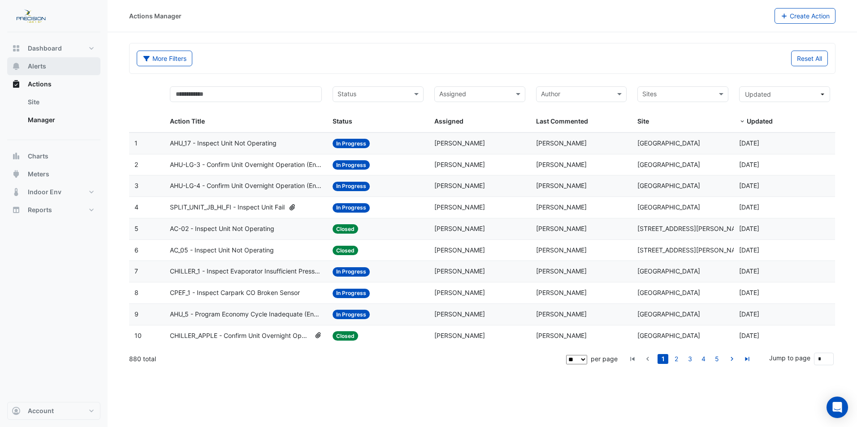
click at [48, 67] on button "Alerts" at bounding box center [53, 66] width 93 height 18
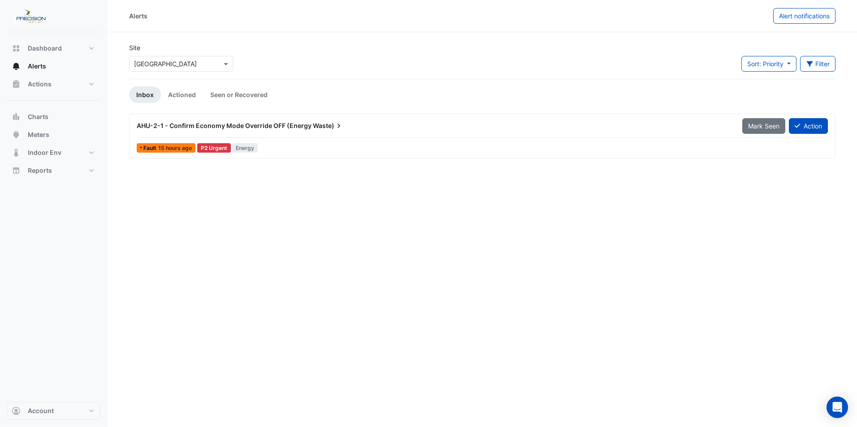
click at [241, 125] on span "AHU-2-1 - Confirm Economy Mode Override OFF (Energy" at bounding box center [224, 126] width 175 height 8
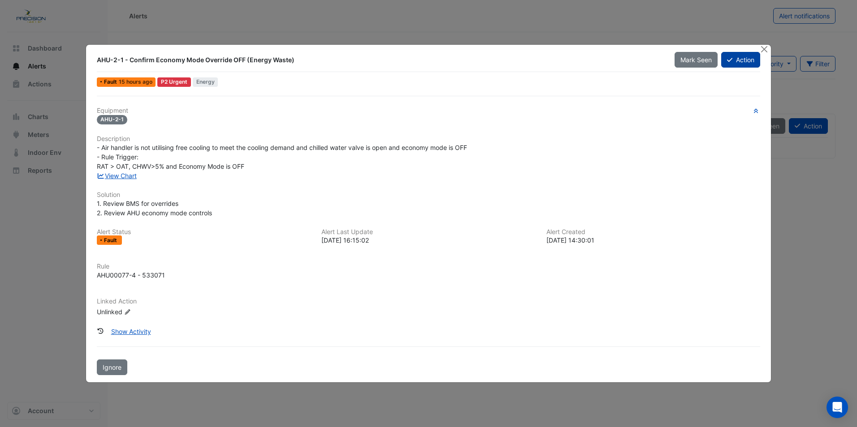
click at [728, 60] on icon at bounding box center [729, 60] width 5 height 6
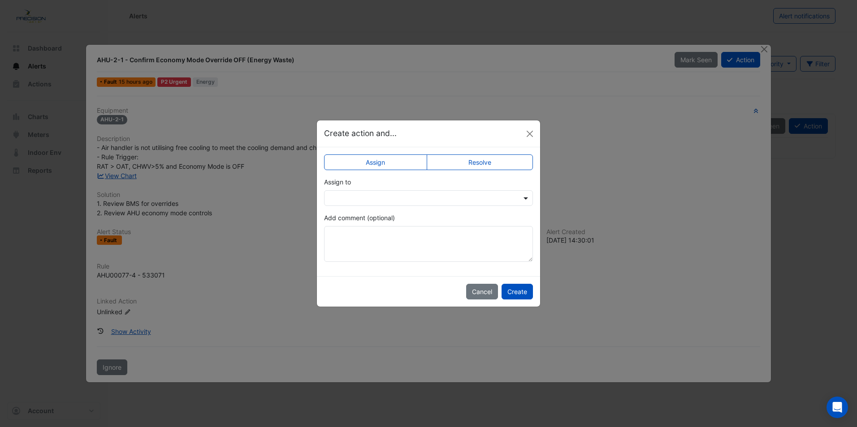
click at [527, 198] on span at bounding box center [526, 198] width 11 height 9
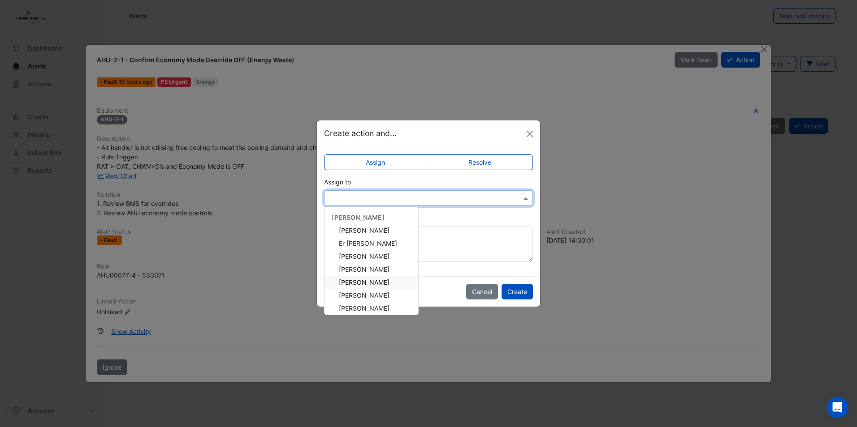
click at [763, 50] on ngb-modal-window "Create action and... Assign Resolve Assign to [PERSON_NAME] Er Win Ng Fayaadh […" at bounding box center [428, 213] width 857 height 427
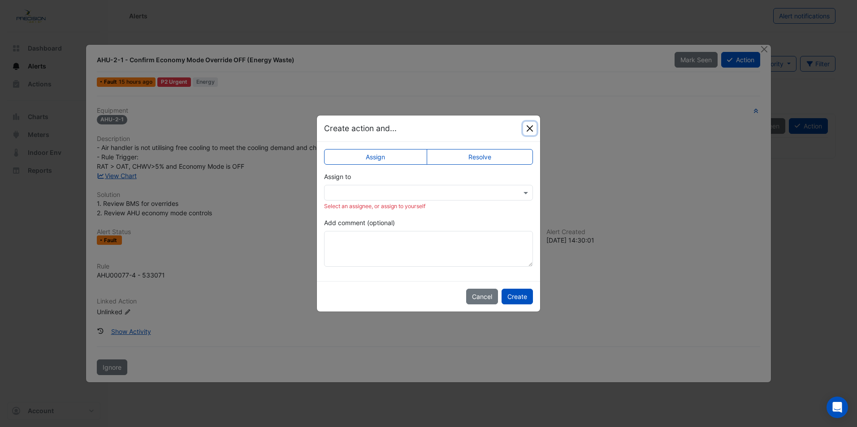
click at [530, 129] on button "Close" at bounding box center [529, 128] width 13 height 13
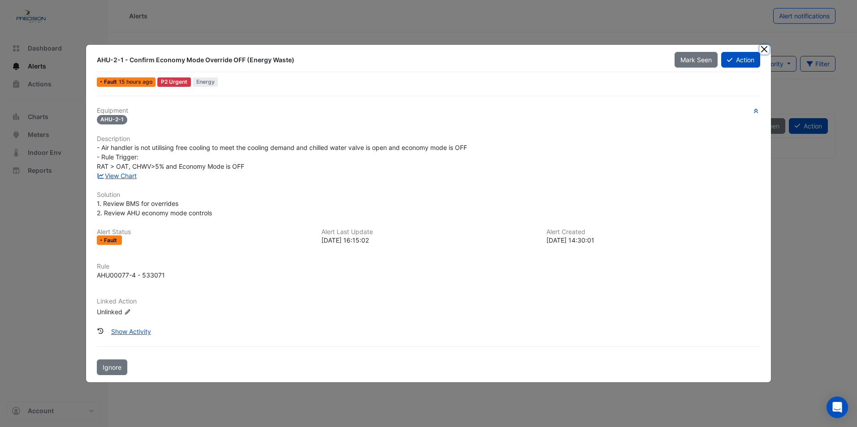
click at [765, 51] on button "Close" at bounding box center [763, 49] width 9 height 9
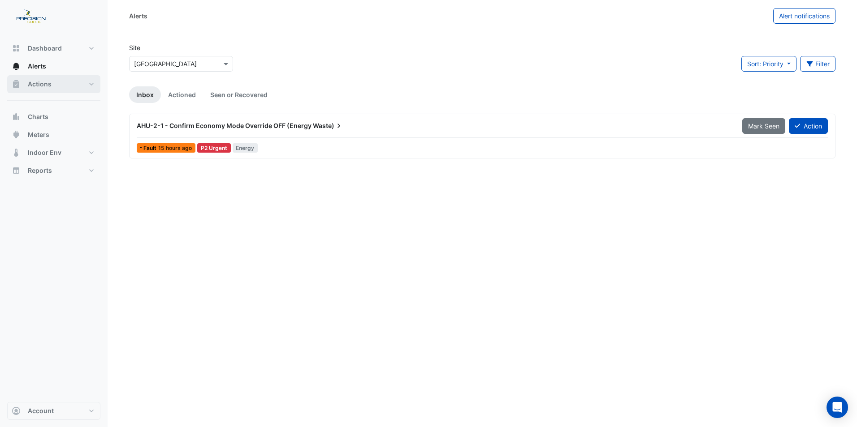
click at [94, 83] on button "Actions" at bounding box center [53, 84] width 93 height 18
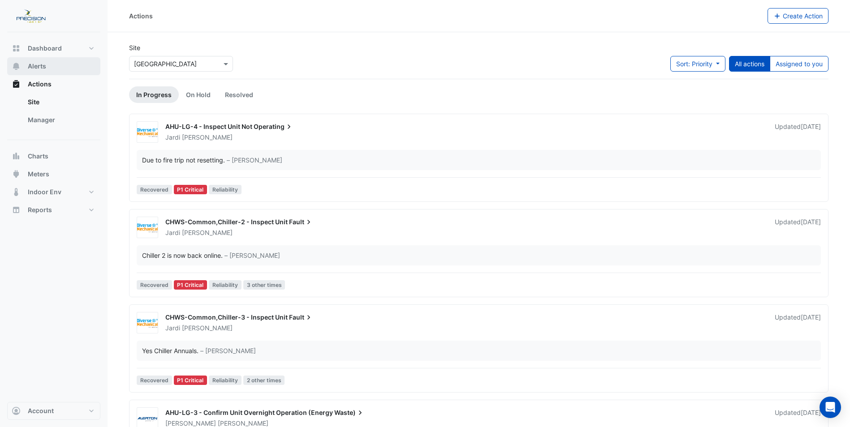
click at [43, 66] on span "Alerts" at bounding box center [37, 66] width 18 height 9
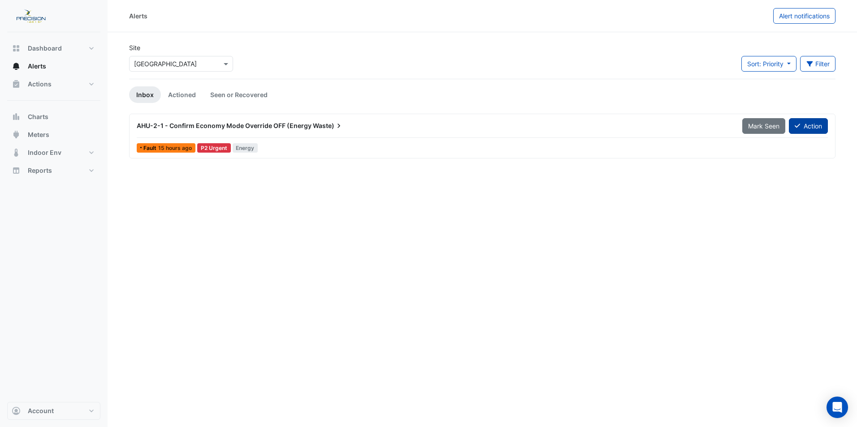
click at [803, 126] on button "Action" at bounding box center [807, 126] width 39 height 16
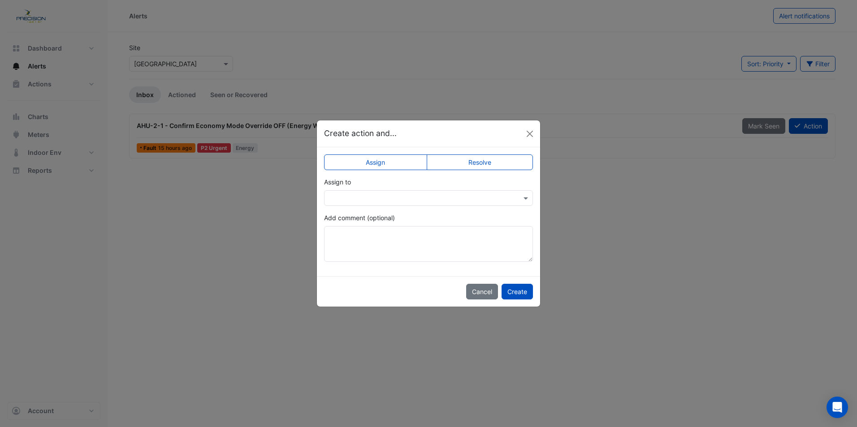
click at [380, 165] on label "Assign" at bounding box center [375, 163] width 103 height 16
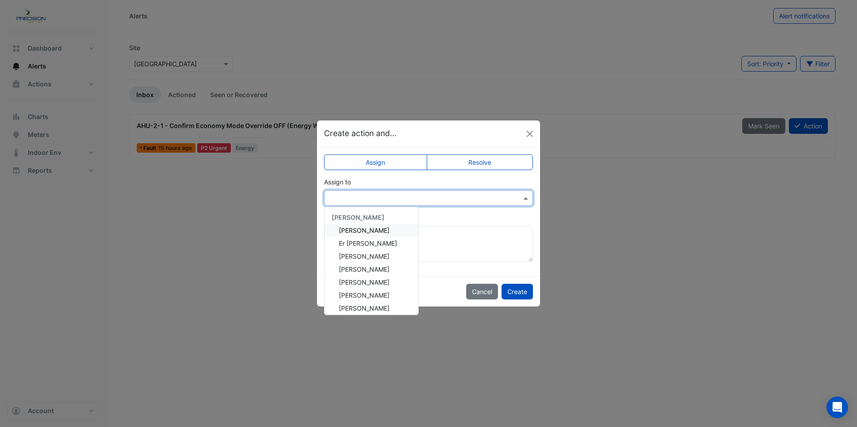
click at [525, 198] on span at bounding box center [526, 198] width 11 height 9
click at [373, 296] on div "[PERSON_NAME]" at bounding box center [371, 295] width 94 height 13
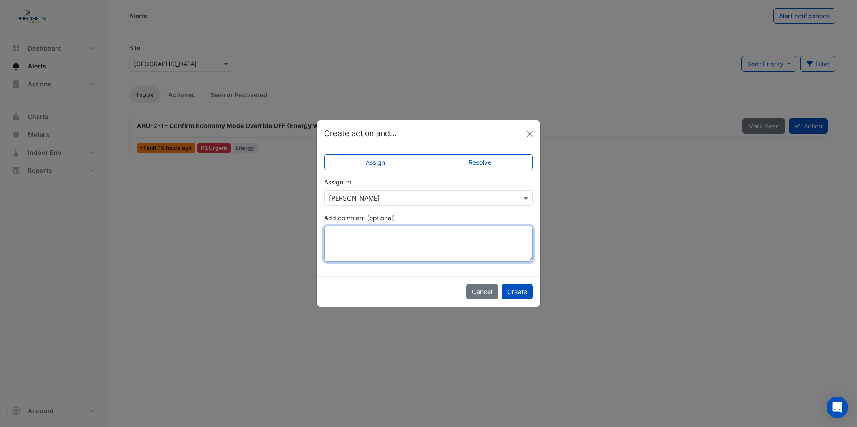
click at [372, 241] on textarea "Add comment (optional)" at bounding box center [428, 244] width 209 height 36
type textarea "**********"
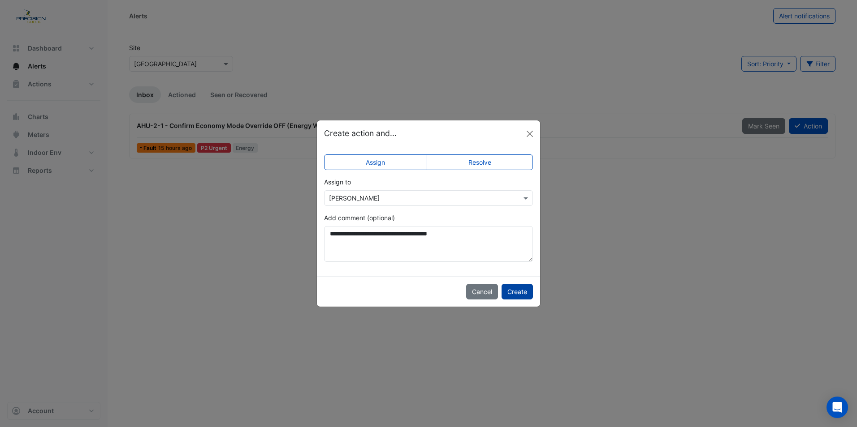
click at [519, 291] on button "Create" at bounding box center [516, 292] width 31 height 16
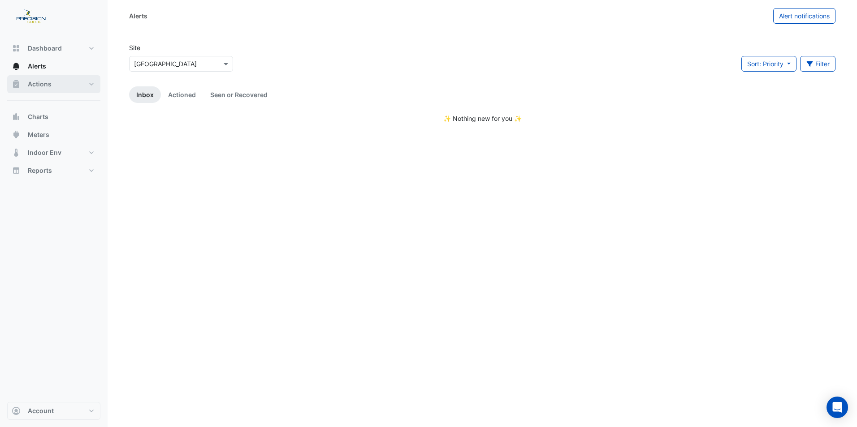
click at [90, 84] on button "Actions" at bounding box center [53, 84] width 93 height 18
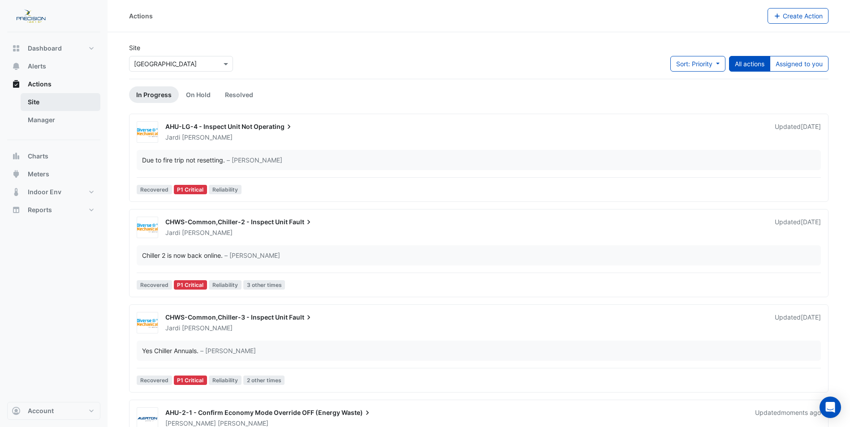
click at [36, 99] on link "Site" at bounding box center [61, 102] width 80 height 18
click at [93, 48] on button "Dashboard" at bounding box center [53, 48] width 93 height 18
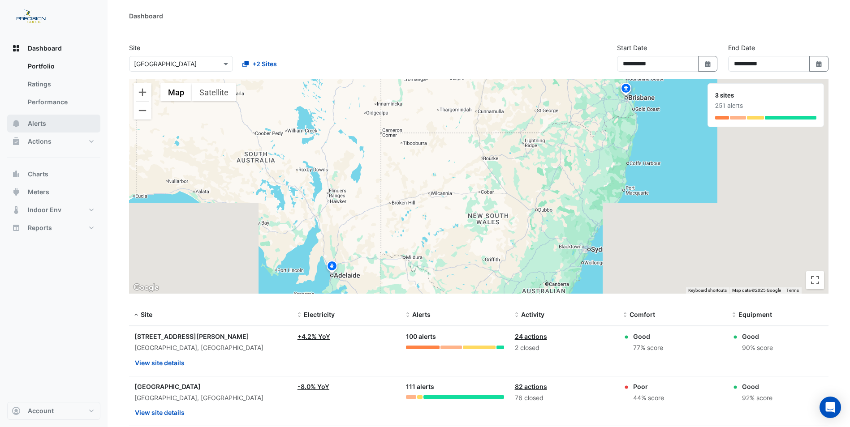
click at [44, 125] on span "Alerts" at bounding box center [37, 123] width 18 height 9
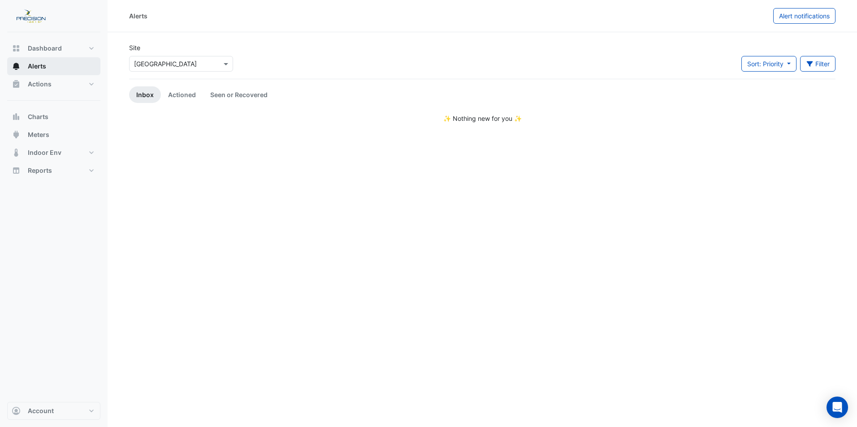
click at [36, 62] on span "Alerts" at bounding box center [37, 66] width 18 height 9
click at [37, 64] on span "Alerts" at bounding box center [37, 66] width 18 height 9
click at [93, 84] on button "Actions" at bounding box center [53, 84] width 93 height 18
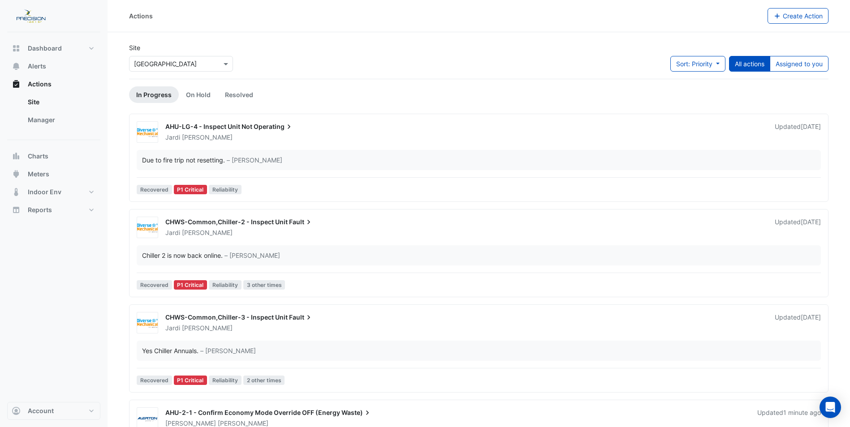
click at [206, 219] on span "CHWS-Common,Chiller-2 - Inspect Unit" at bounding box center [226, 222] width 122 height 8
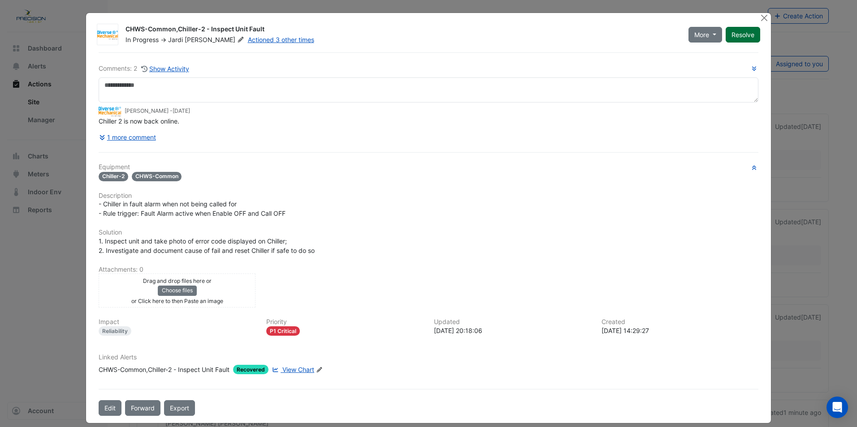
click at [739, 34] on button "Resolve" at bounding box center [742, 35] width 34 height 16
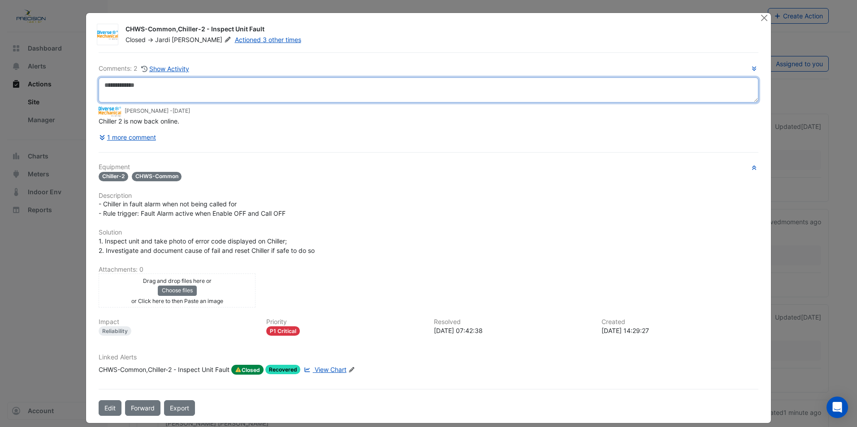
click at [236, 86] on textarea at bounding box center [428, 89] width 659 height 25
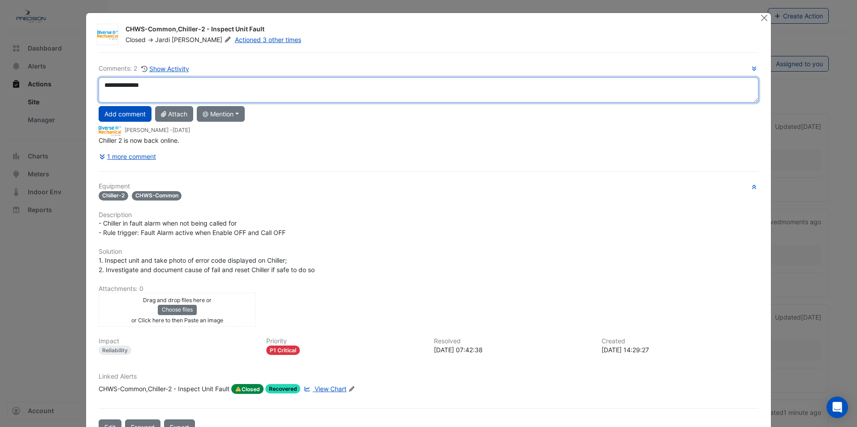
type textarea "**********"
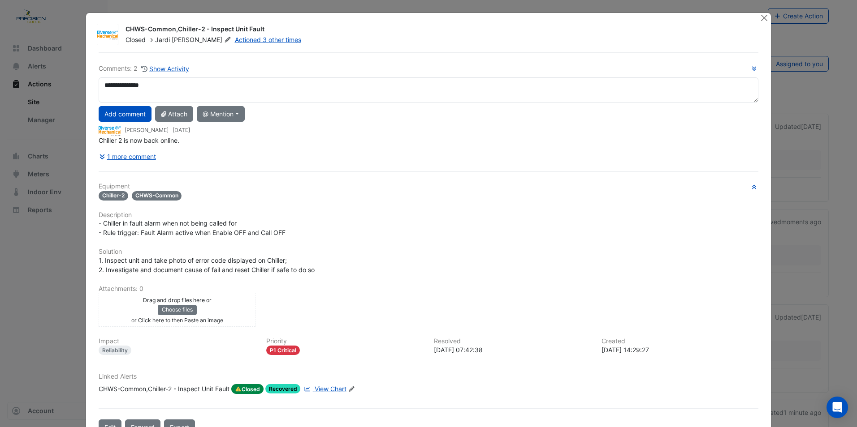
drag, startPoint x: 803, startPoint y: 181, endPoint x: 798, endPoint y: 168, distance: 13.9
click at [798, 168] on ngb-modal-window "CHWS-Common,Chiller-2 - Inspect Unit Fault Closed -> [PERSON_NAME] Actioned 3 o…" at bounding box center [428, 213] width 857 height 427
